Goal: Information Seeking & Learning: Find specific fact

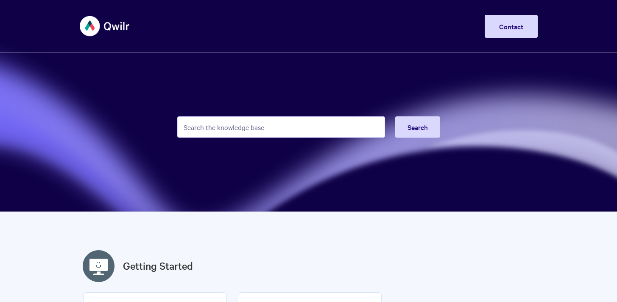
click at [285, 127] on input "Search the knowledge base" at bounding box center [281, 126] width 208 height 21
type input "version history"
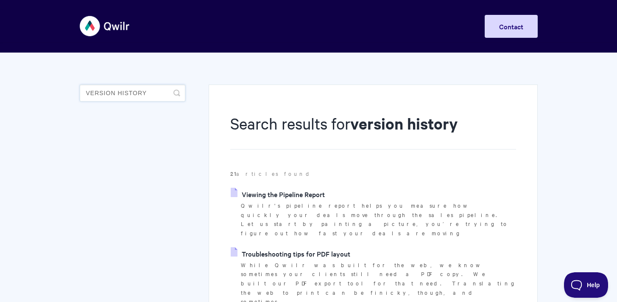
click at [123, 94] on input "version history" at bounding box center [133, 92] width 106 height 17
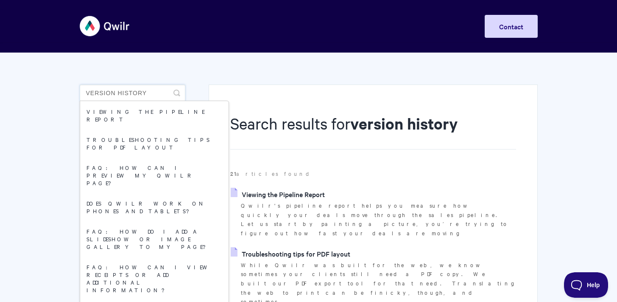
click at [123, 94] on input "version history" at bounding box center [133, 92] width 106 height 17
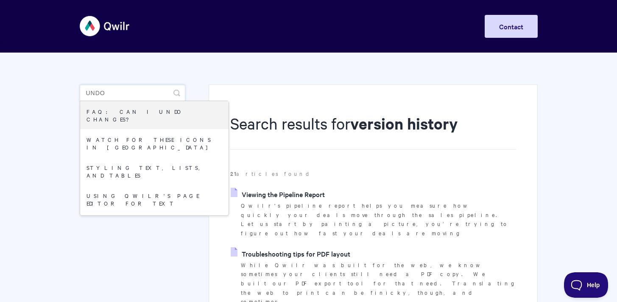
type input "undo"
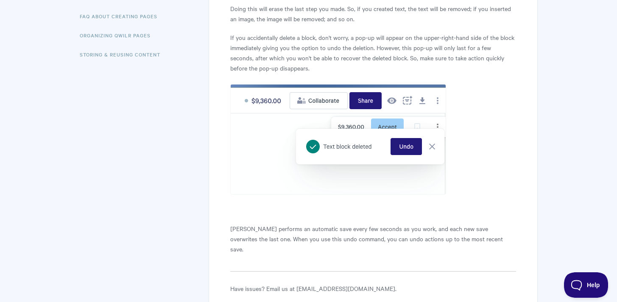
scroll to position [331, 0]
